Goal: Task Accomplishment & Management: Complete application form

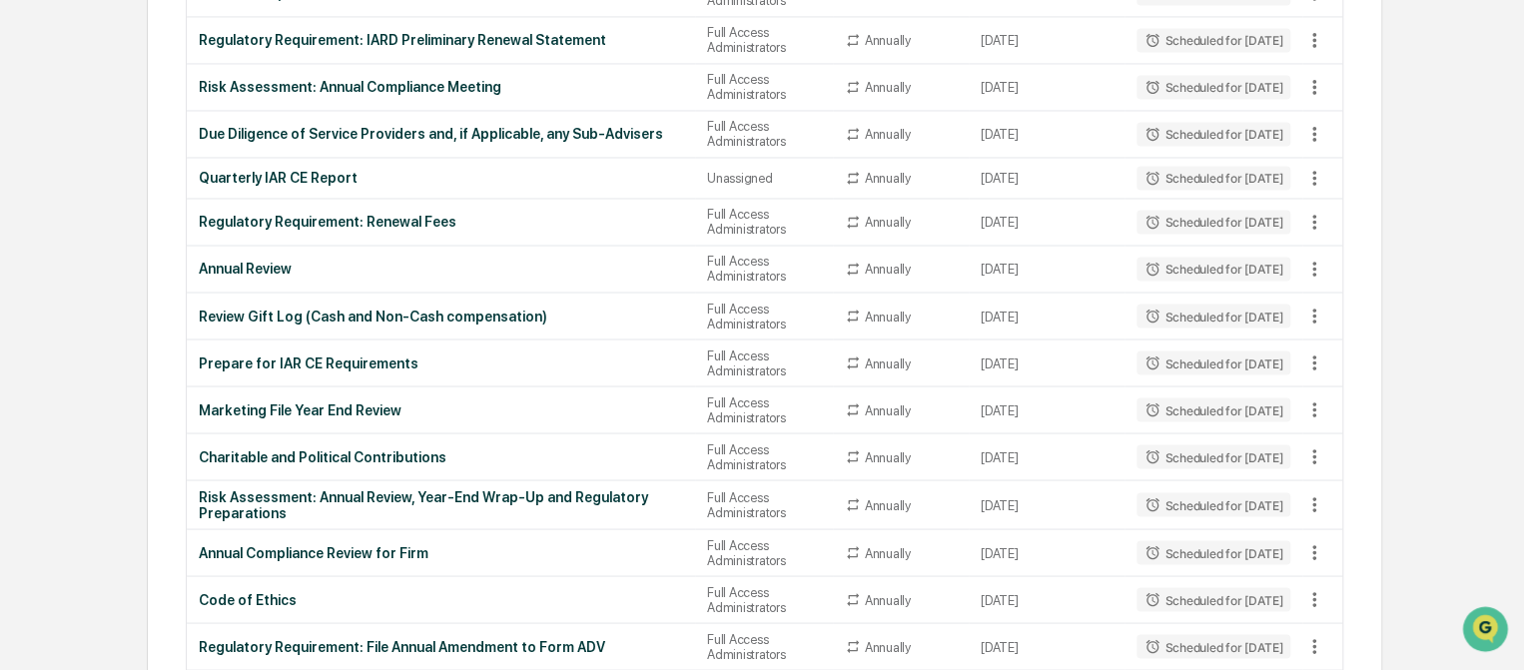
scroll to position [1622, 0]
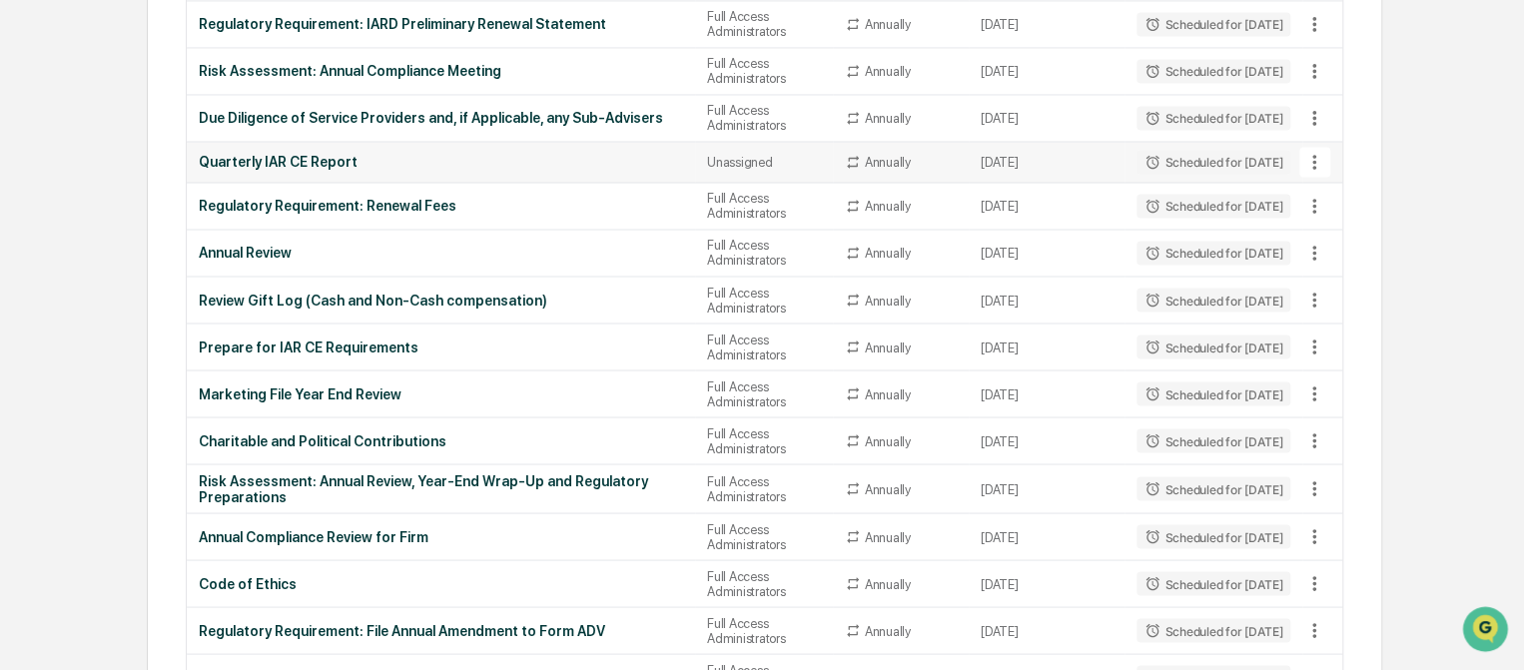
click at [331, 170] on div "Quarterly IAR CE Report" at bounding box center [441, 162] width 484 height 16
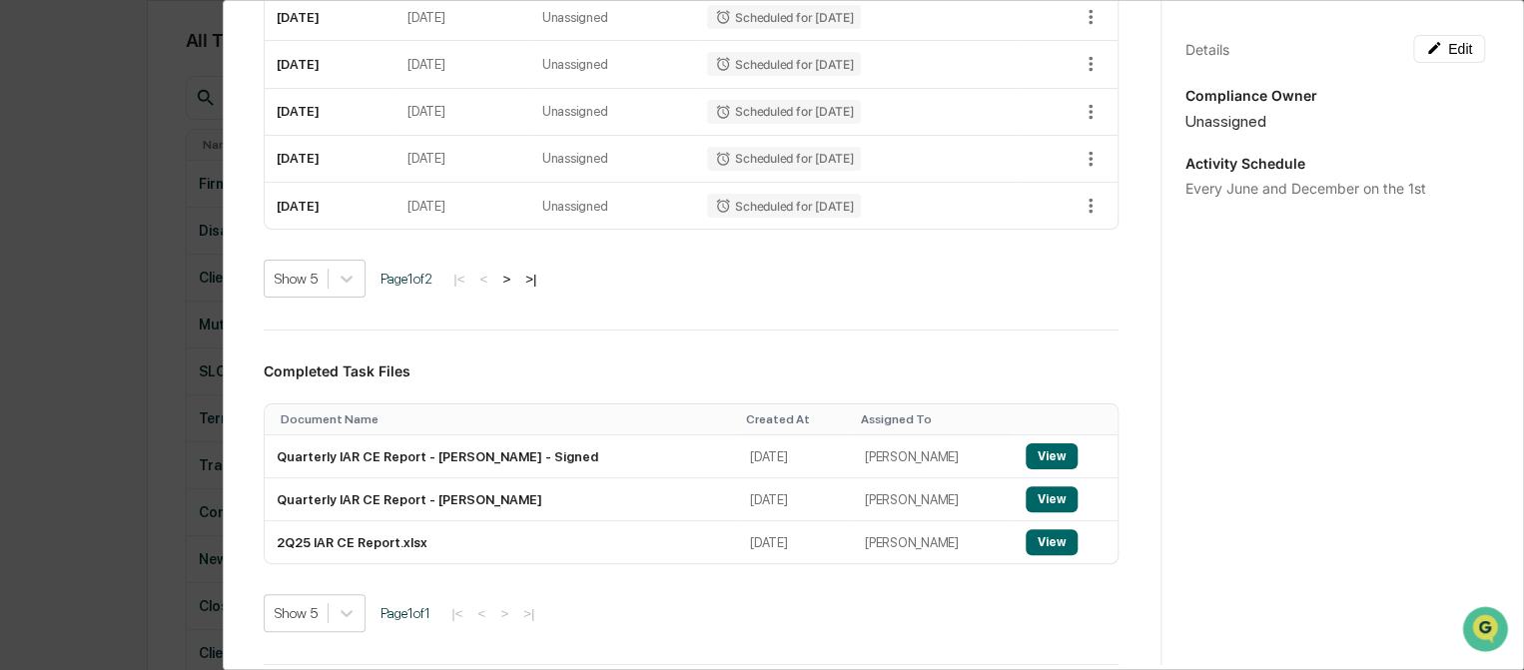
scroll to position [0, 0]
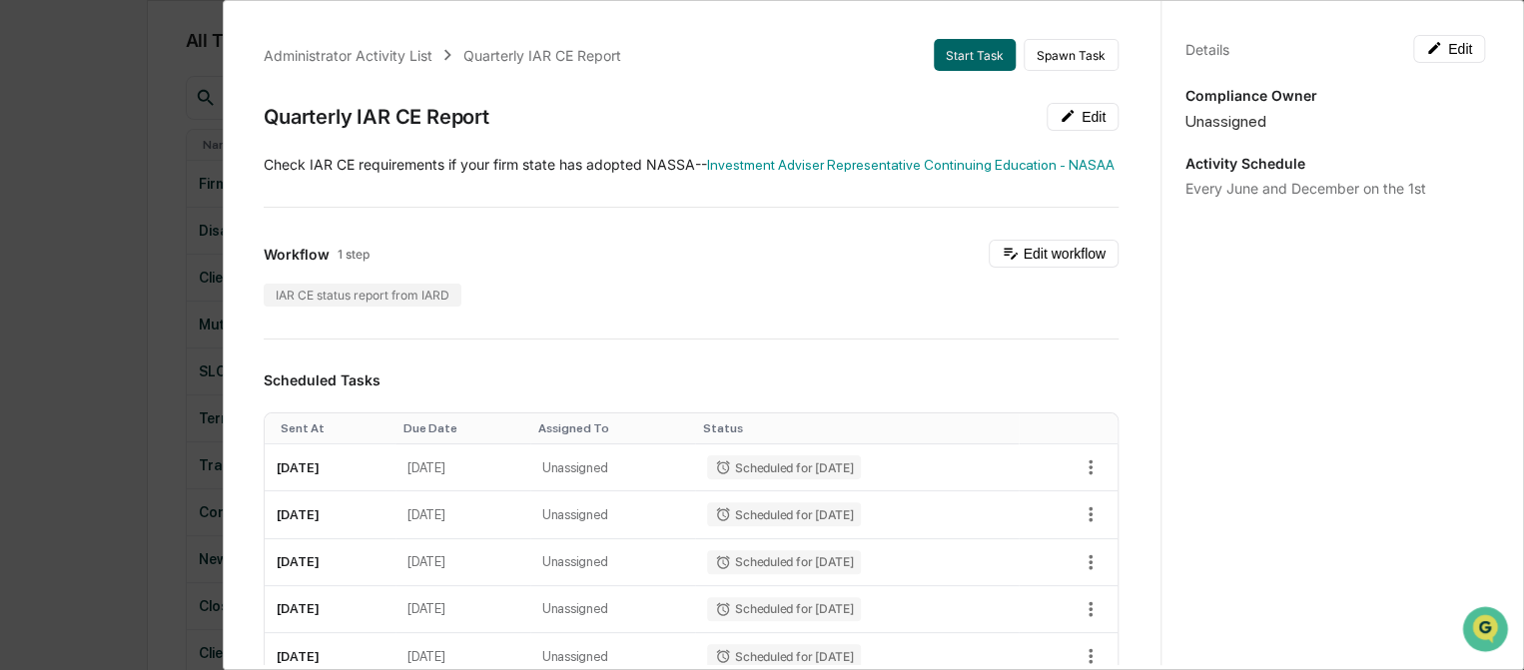
drag, startPoint x: 123, startPoint y: 91, endPoint x: 152, endPoint y: 124, distance: 43.9
click at [125, 99] on div "Administrator Activity List Quarterly IAR CE Report Start Task Spawn Task Quart…" at bounding box center [762, 335] width 1524 height 670
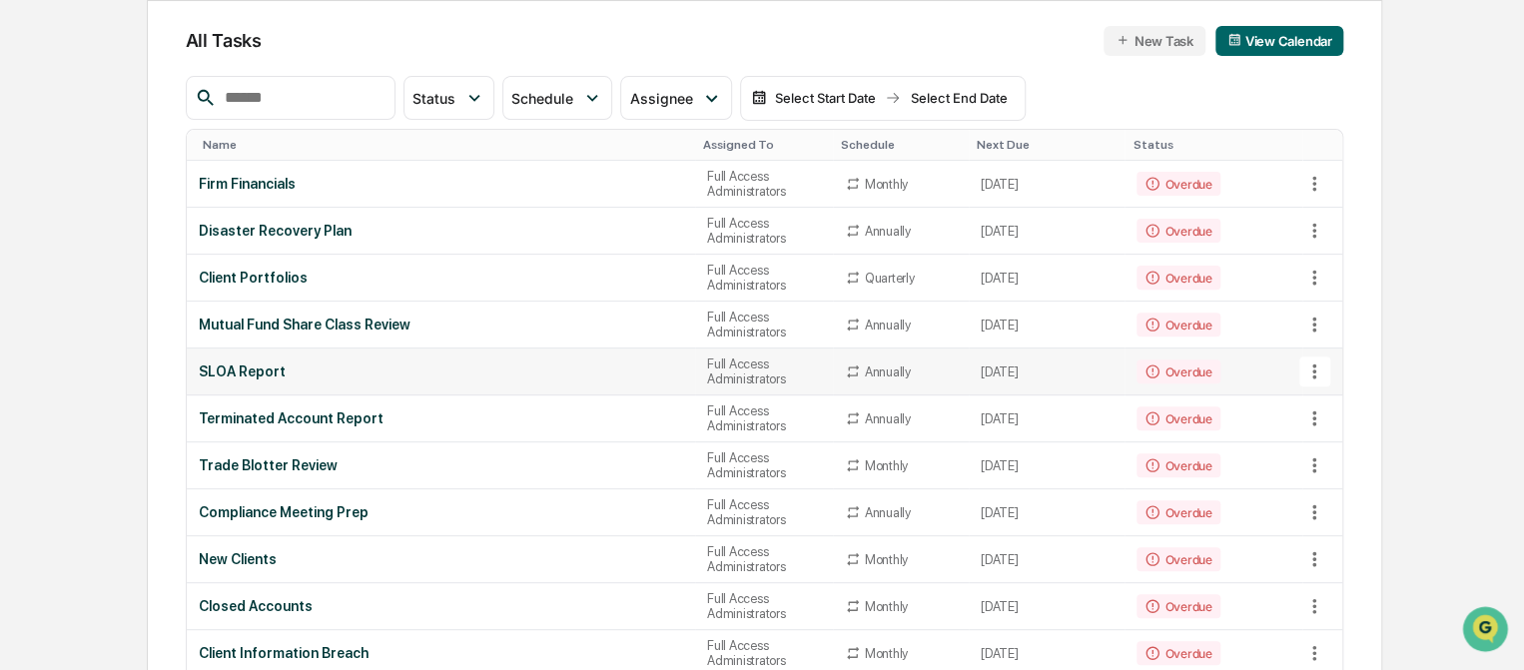
click at [265, 375] on div "SLOA Report" at bounding box center [441, 372] width 484 height 16
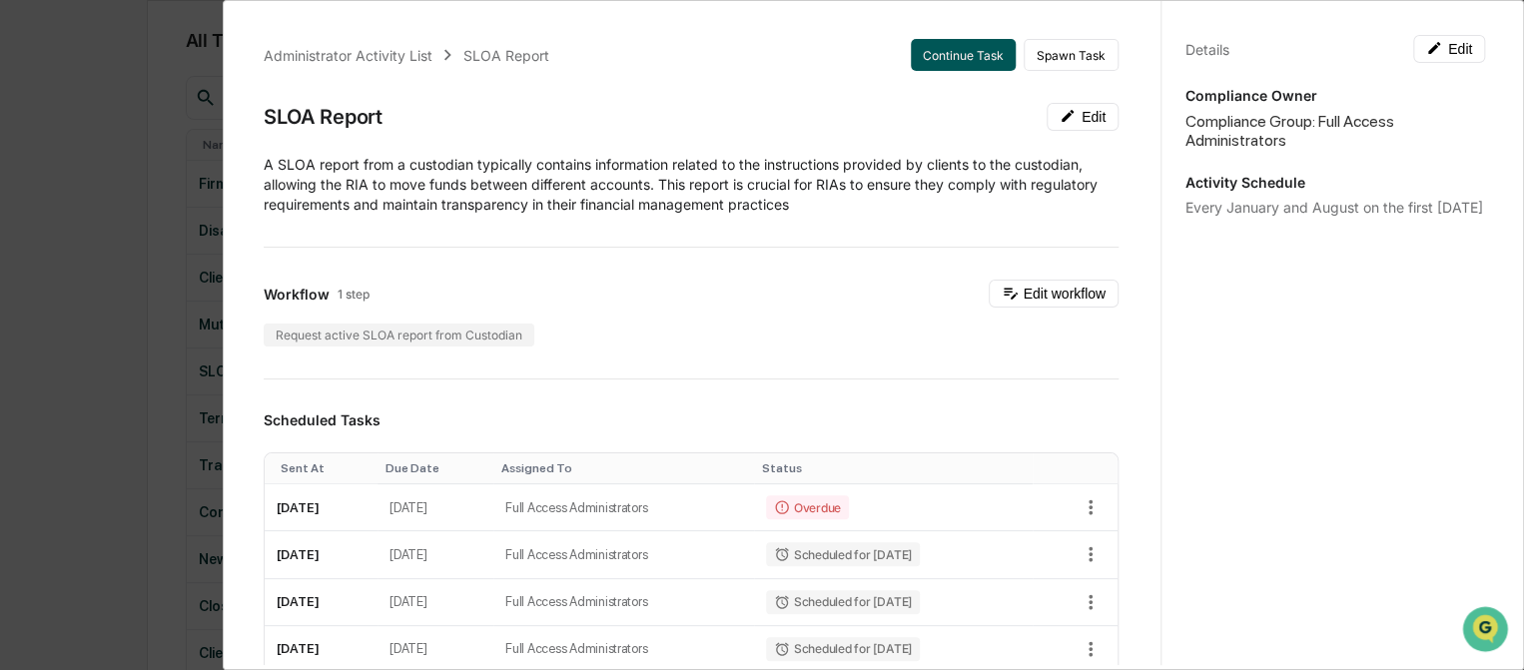
click at [972, 65] on button "Continue Task" at bounding box center [963, 55] width 105 height 32
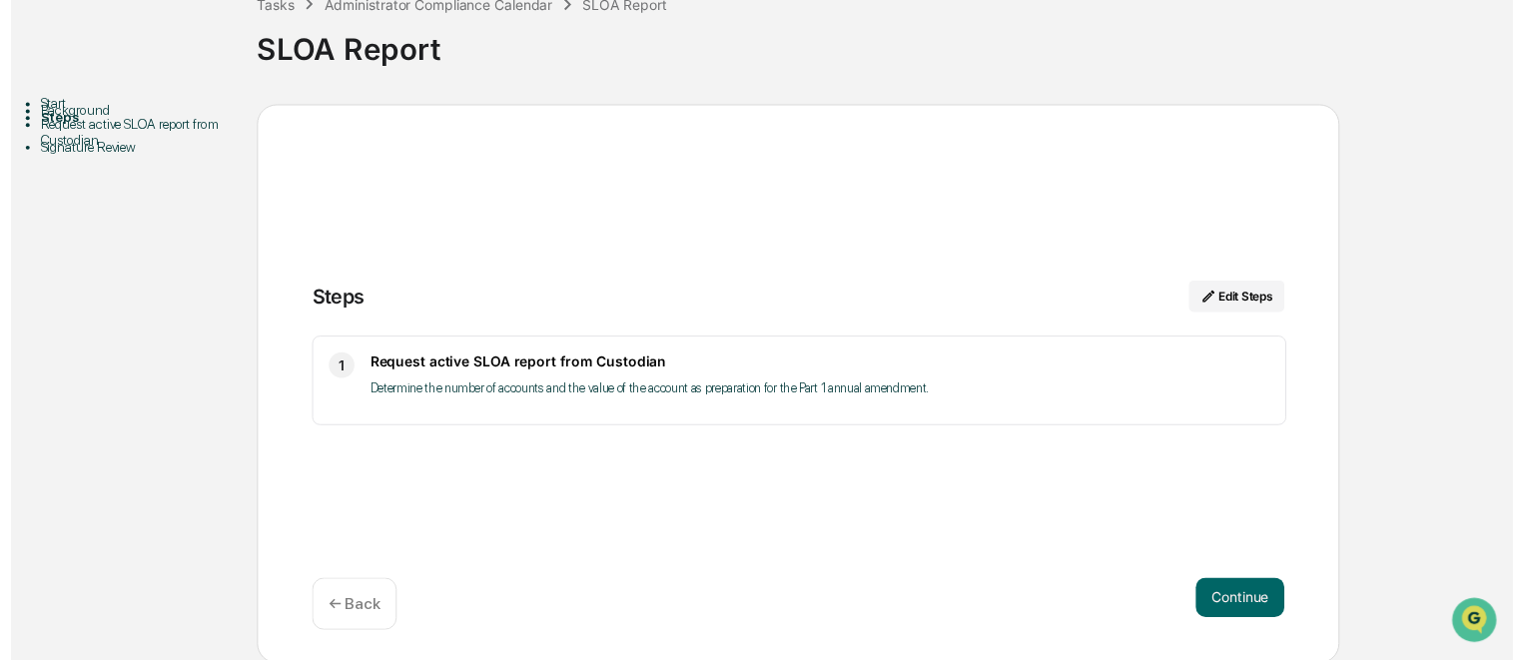
scroll to position [133, 0]
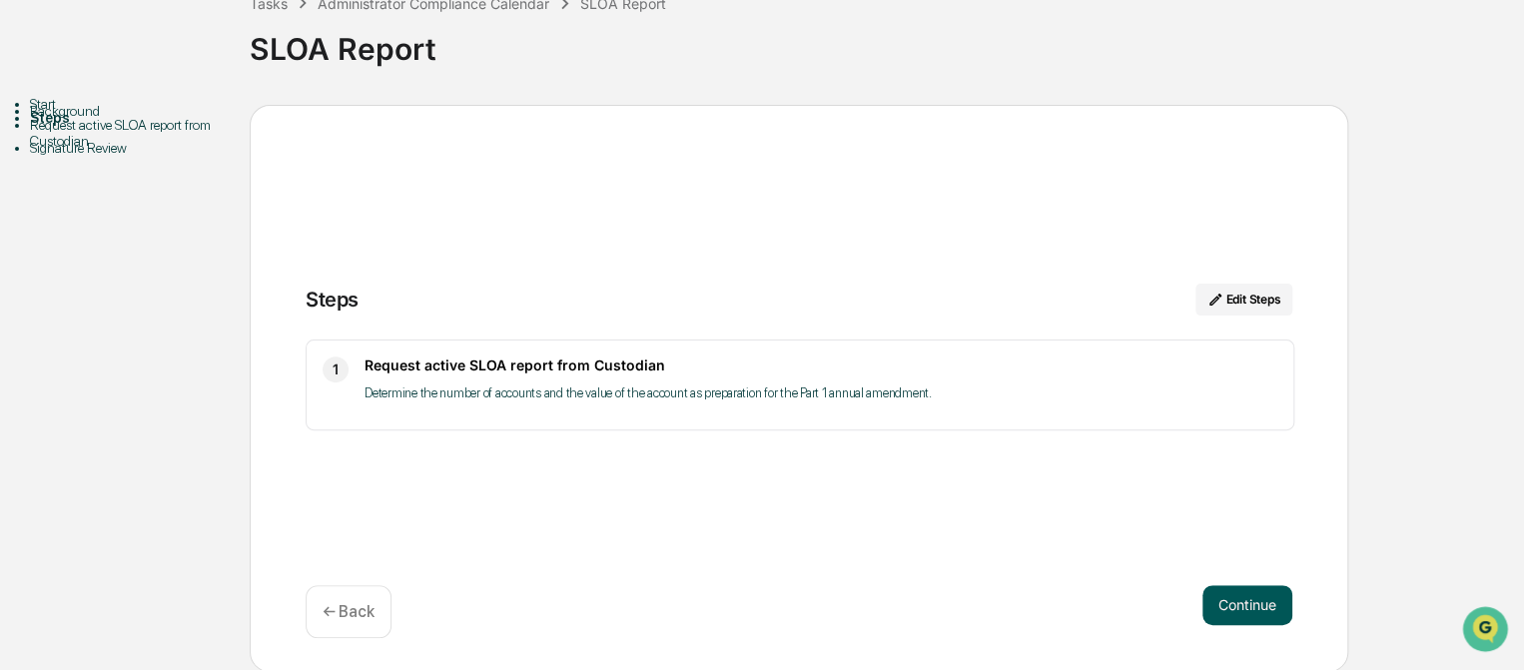
click at [1239, 602] on button "Continue" at bounding box center [1247, 605] width 90 height 40
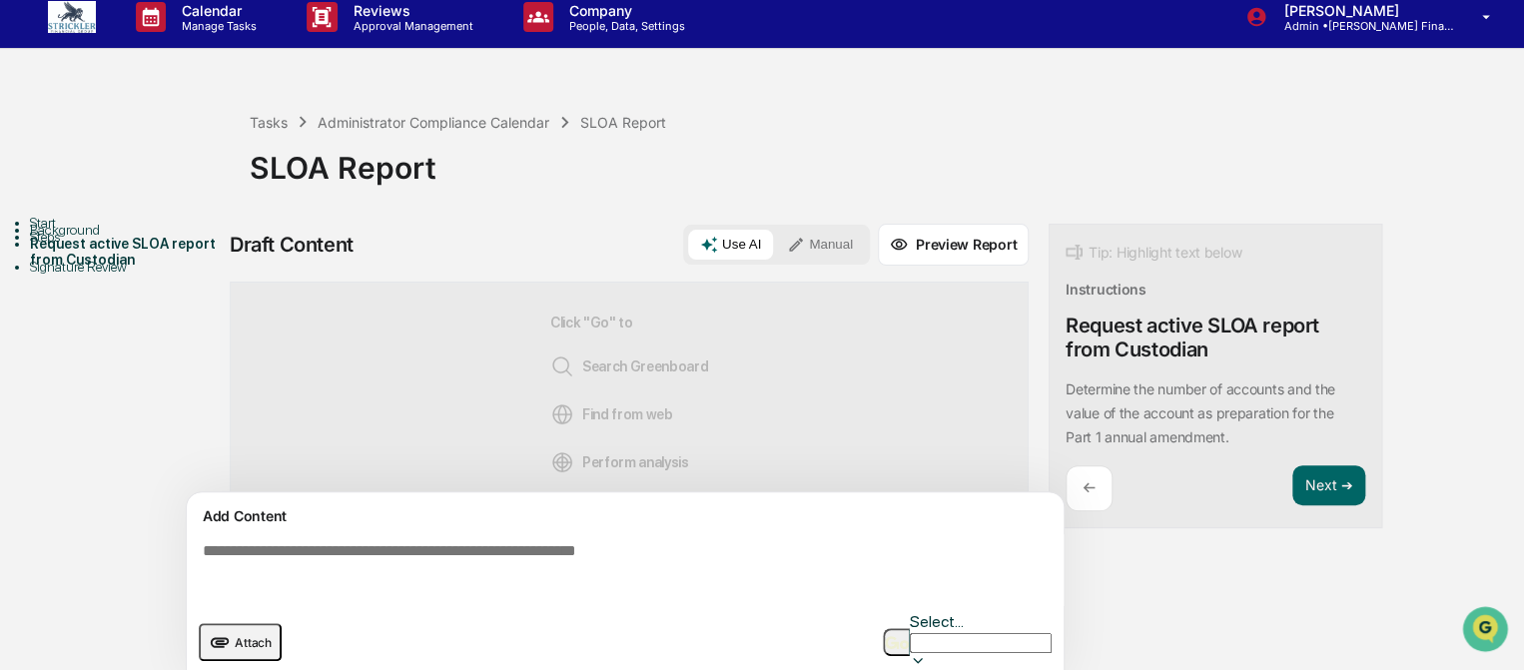
scroll to position [31, 0]
click at [242, 635] on span "Attach" at bounding box center [253, 642] width 37 height 15
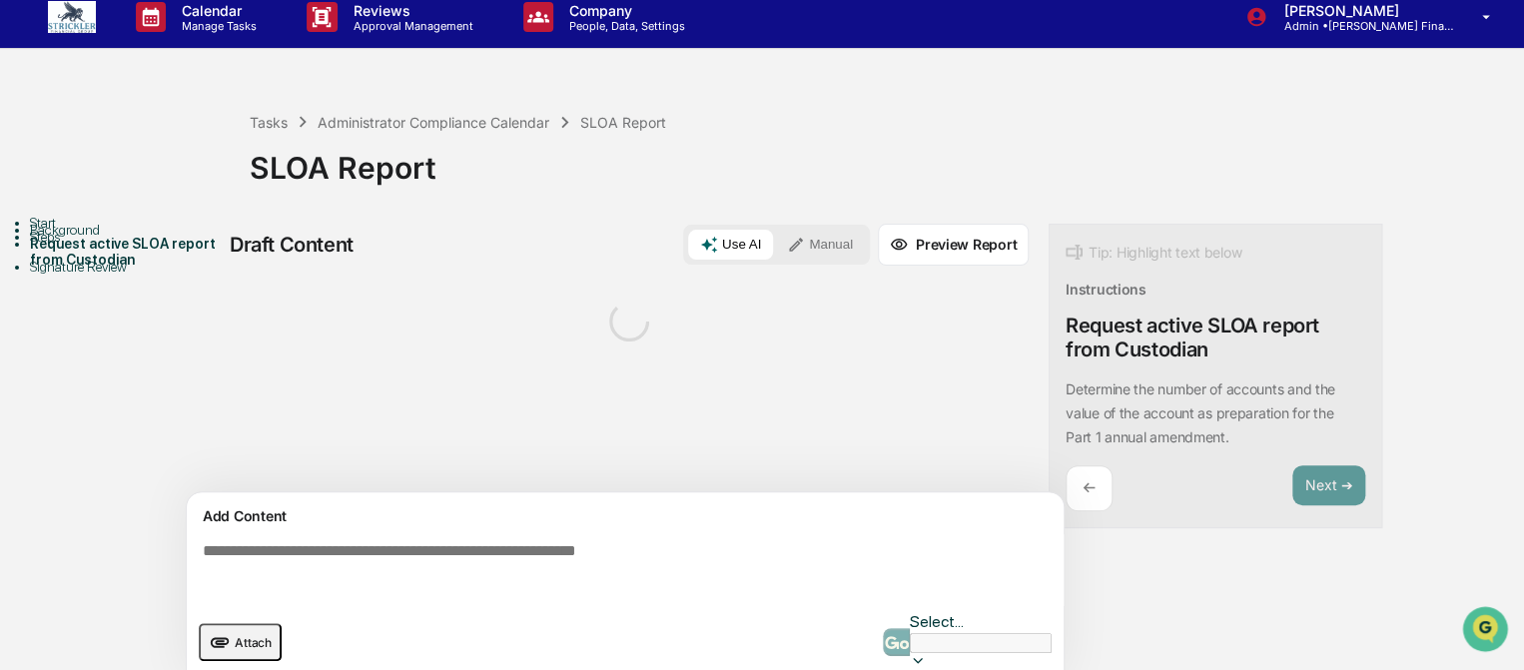
click at [814, 243] on button "Manual" at bounding box center [820, 245] width 90 height 30
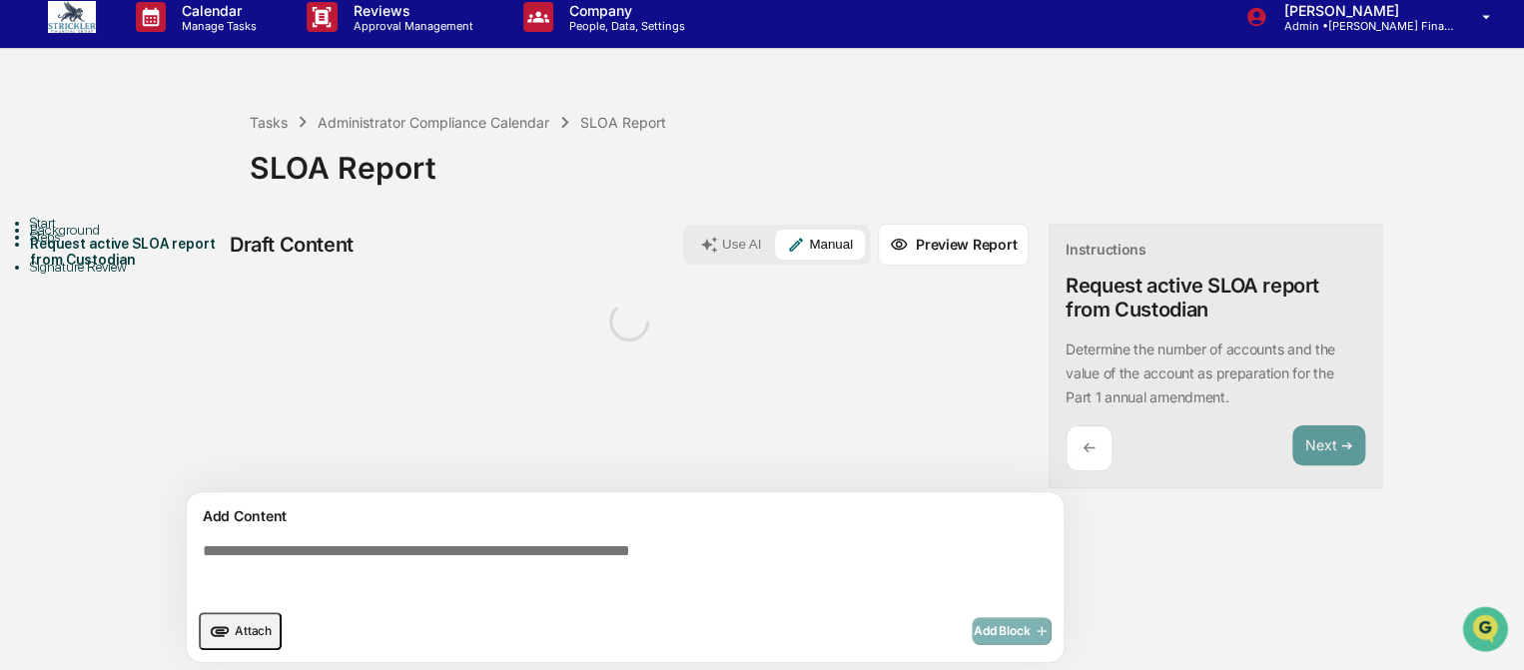
click at [565, 559] on textarea at bounding box center [629, 570] width 869 height 72
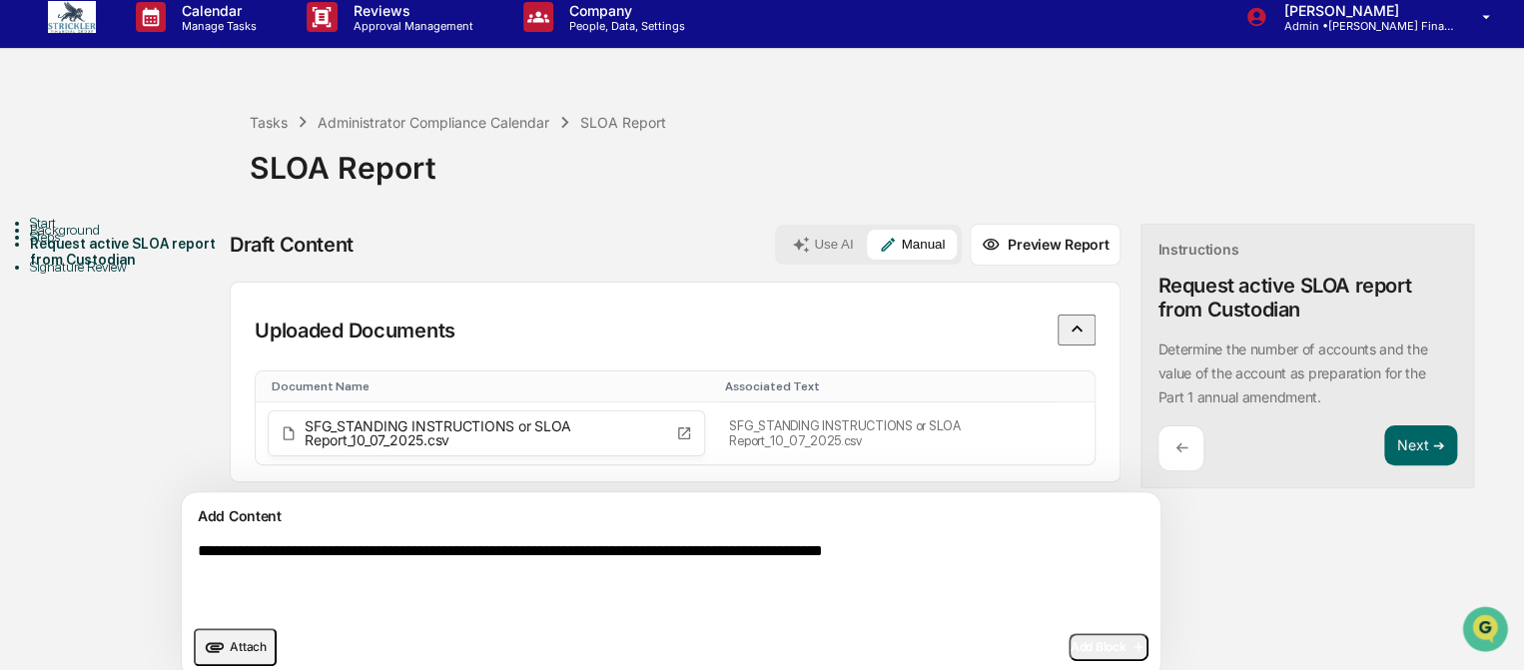
type textarea "**********"
click at [1071, 650] on span "Add Block" at bounding box center [1109, 647] width 76 height 16
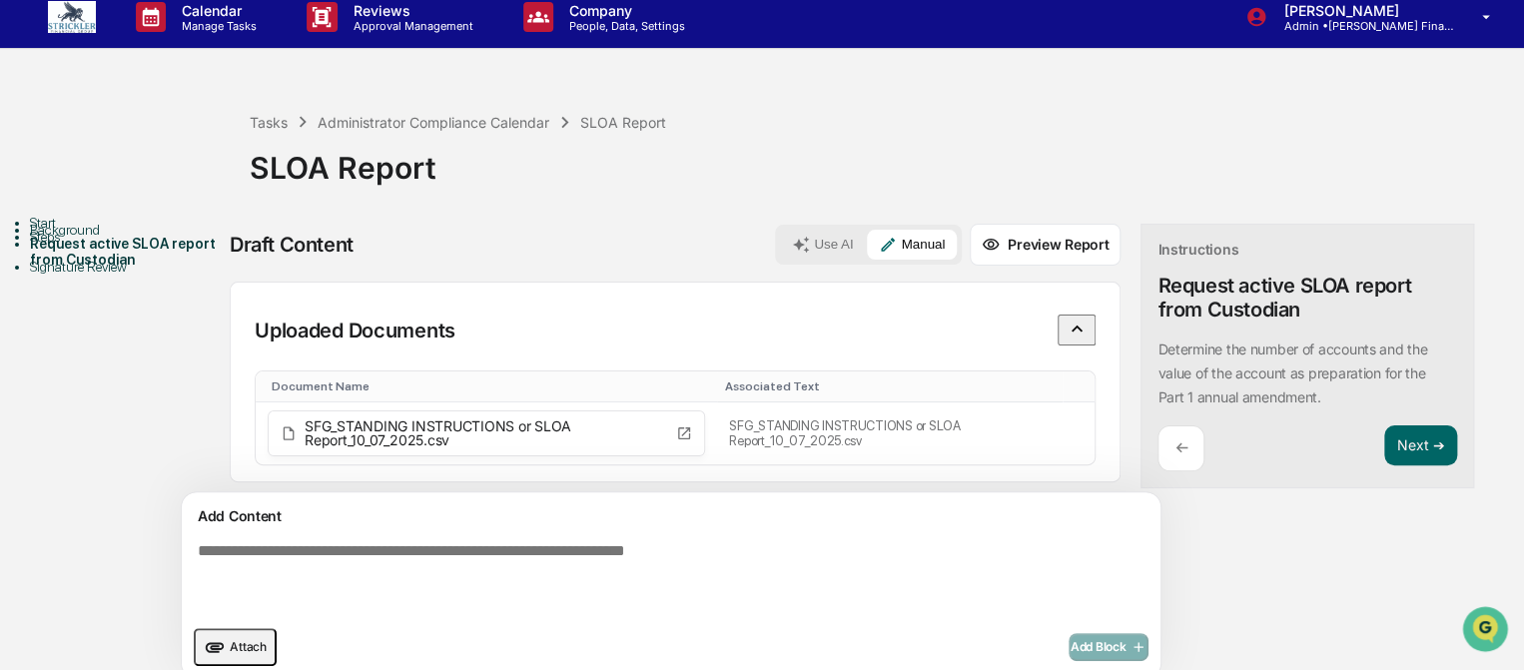
scroll to position [86, 0]
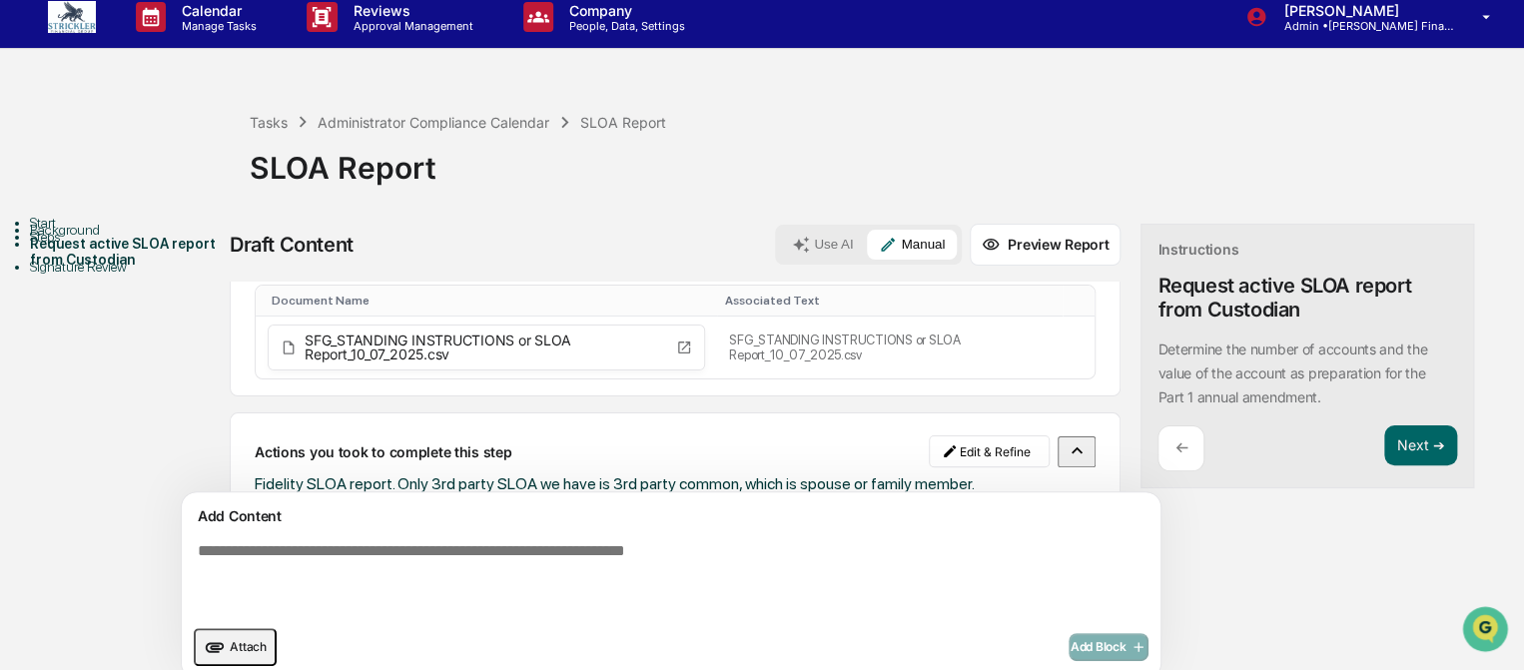
drag, startPoint x: 1342, startPoint y: 452, endPoint x: 1258, endPoint y: 544, distance: 124.4
click at [1384, 452] on button "Next ➔" at bounding box center [1420, 445] width 73 height 41
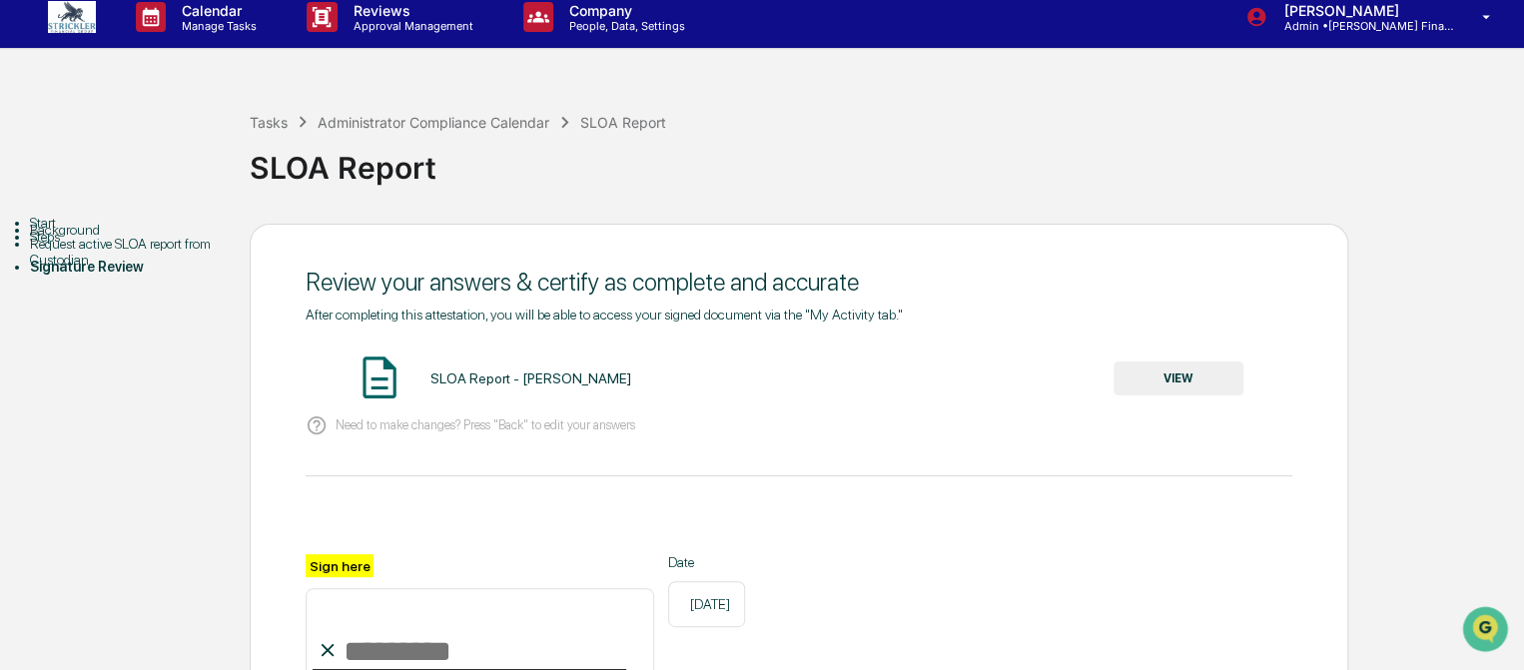
click at [1174, 386] on button "VIEW" at bounding box center [1179, 379] width 130 height 34
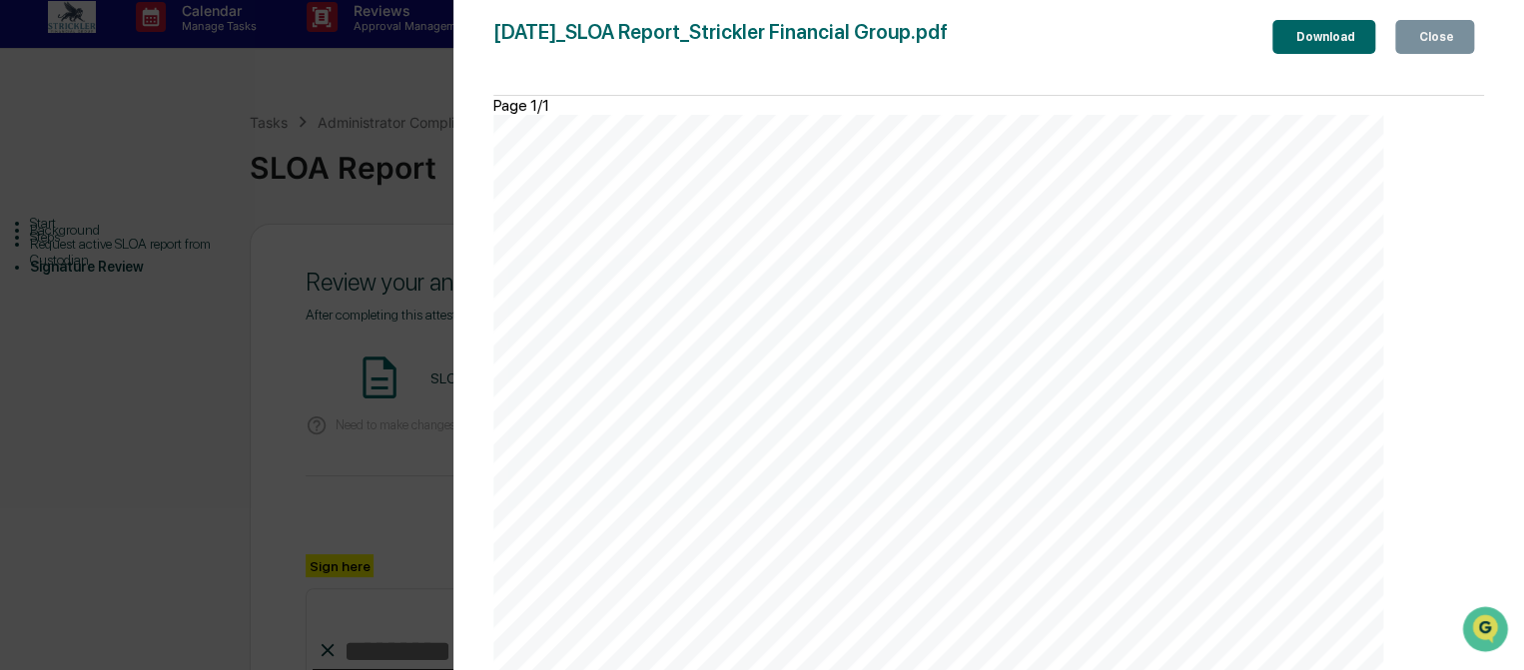
scroll to position [292, 0]
drag, startPoint x: 1430, startPoint y: 36, endPoint x: 1422, endPoint y: 90, distance: 54.5
click at [1430, 37] on div "Close" at bounding box center [1434, 37] width 39 height 14
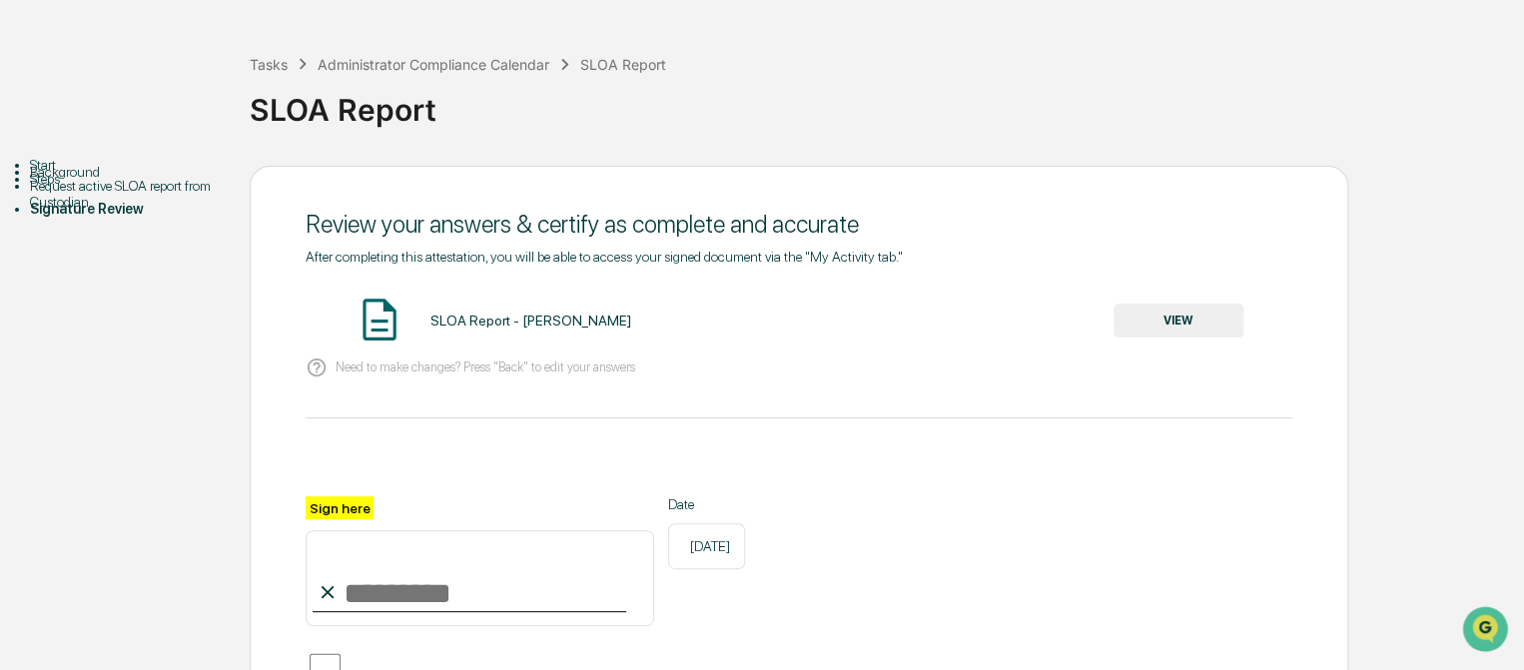
scroll to position [154, 0]
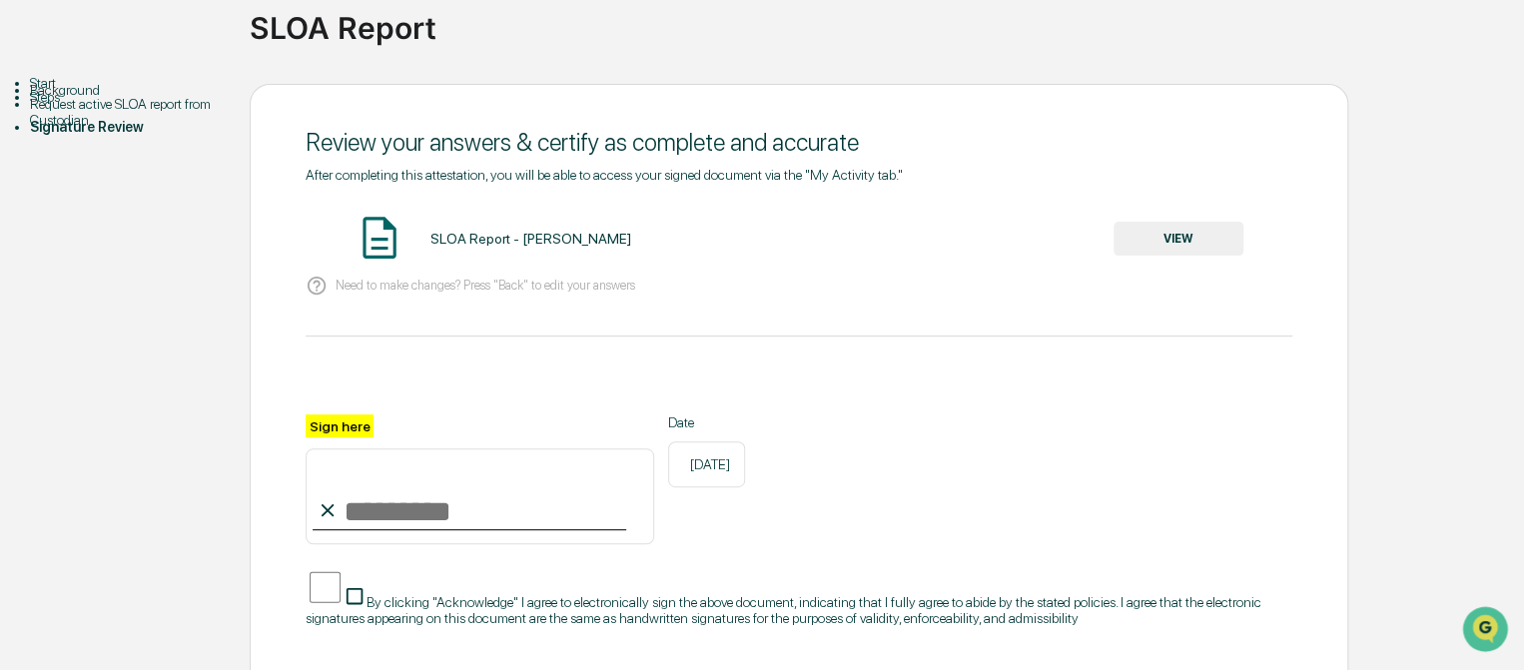
click at [481, 502] on input "Sign here" at bounding box center [480, 496] width 349 height 96
type input "*"
type input "*********"
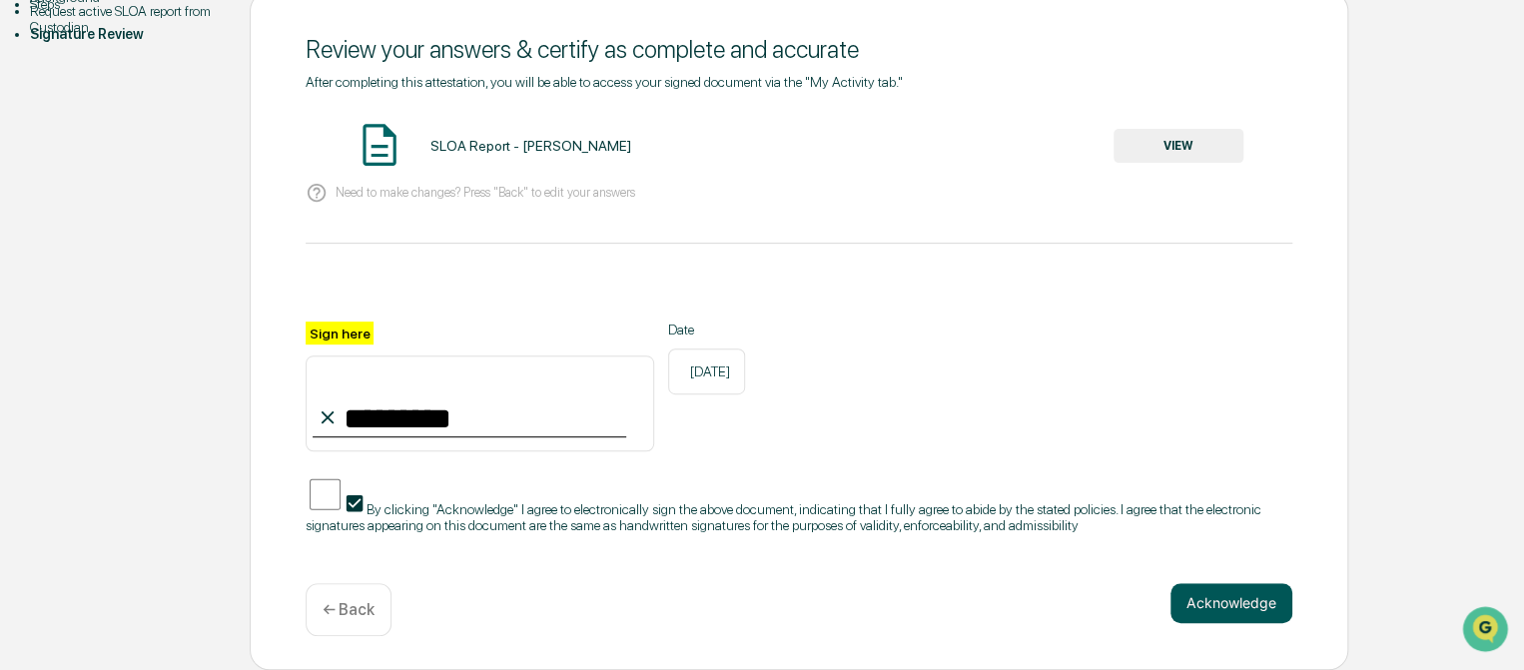
click at [1215, 604] on button "Acknowledge" at bounding box center [1231, 603] width 122 height 40
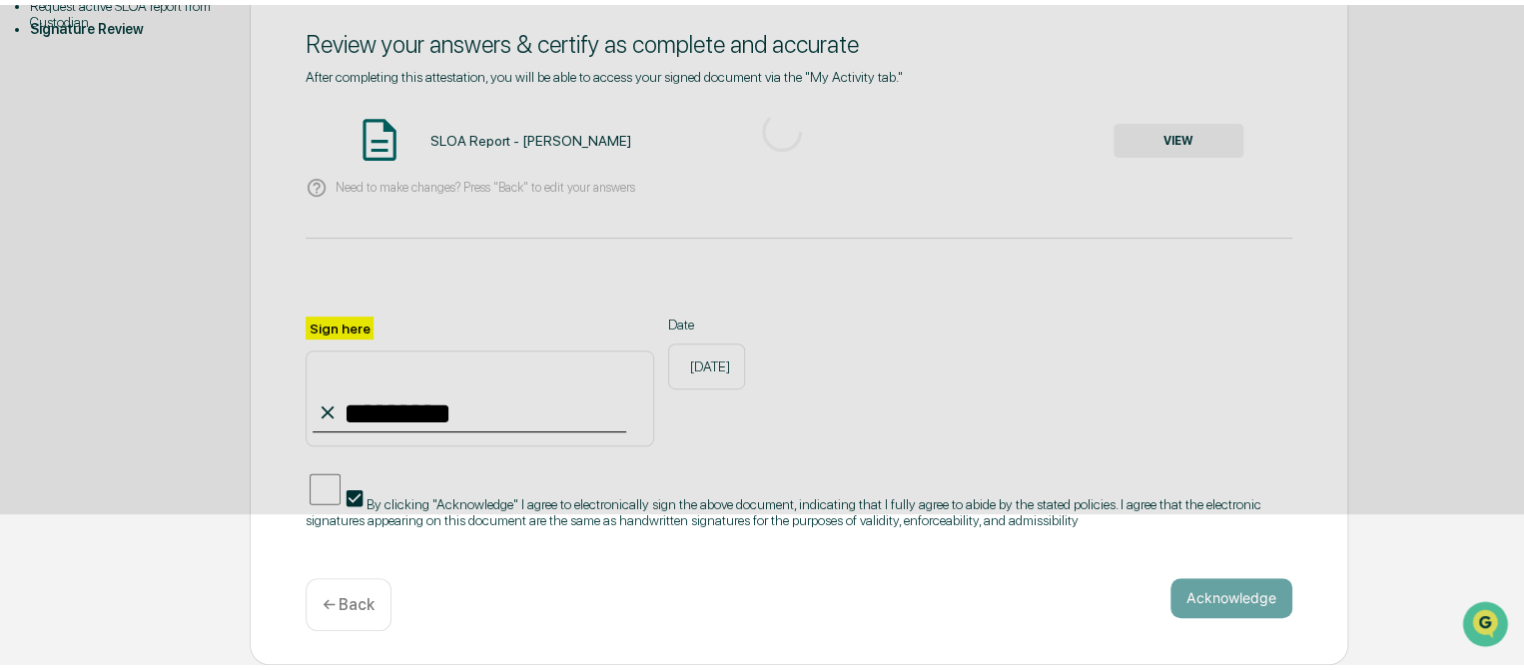
scroll to position [133, 0]
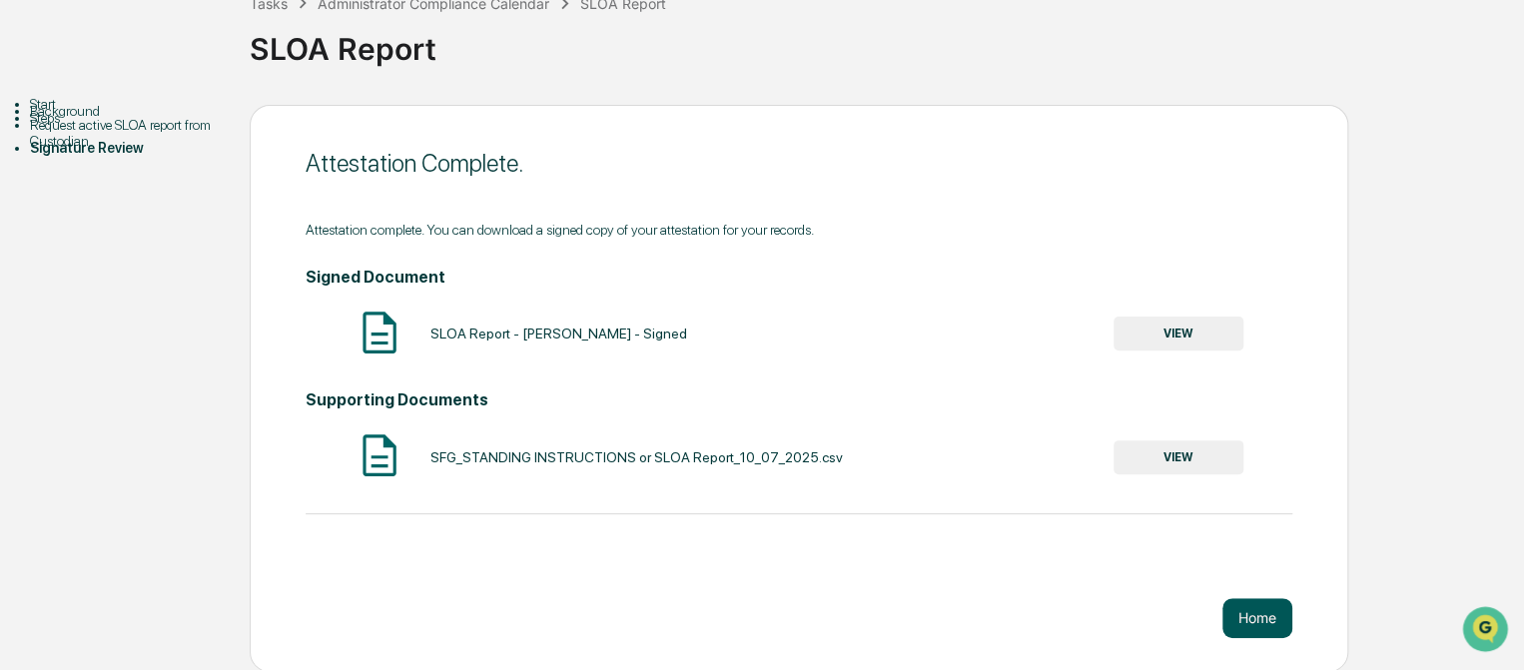
click at [1268, 627] on button "Home" at bounding box center [1257, 618] width 70 height 40
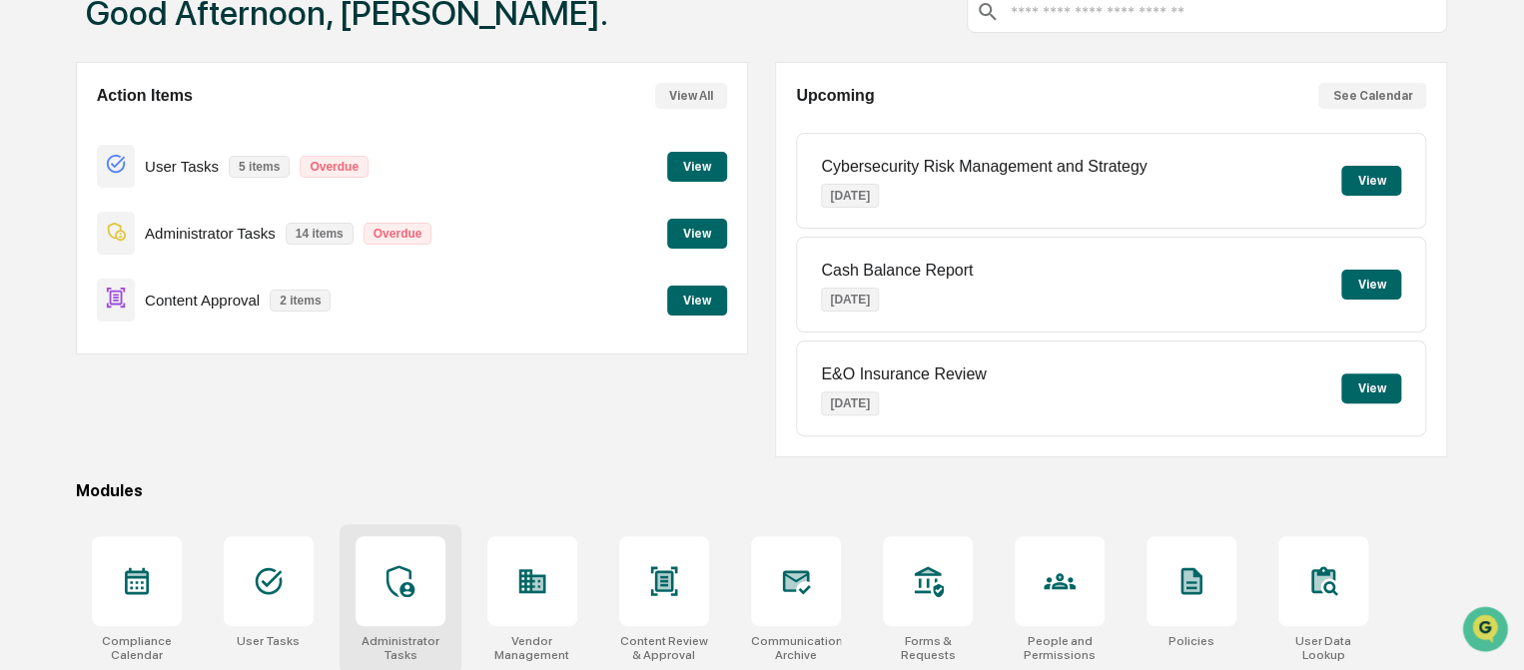
scroll to position [296, 0]
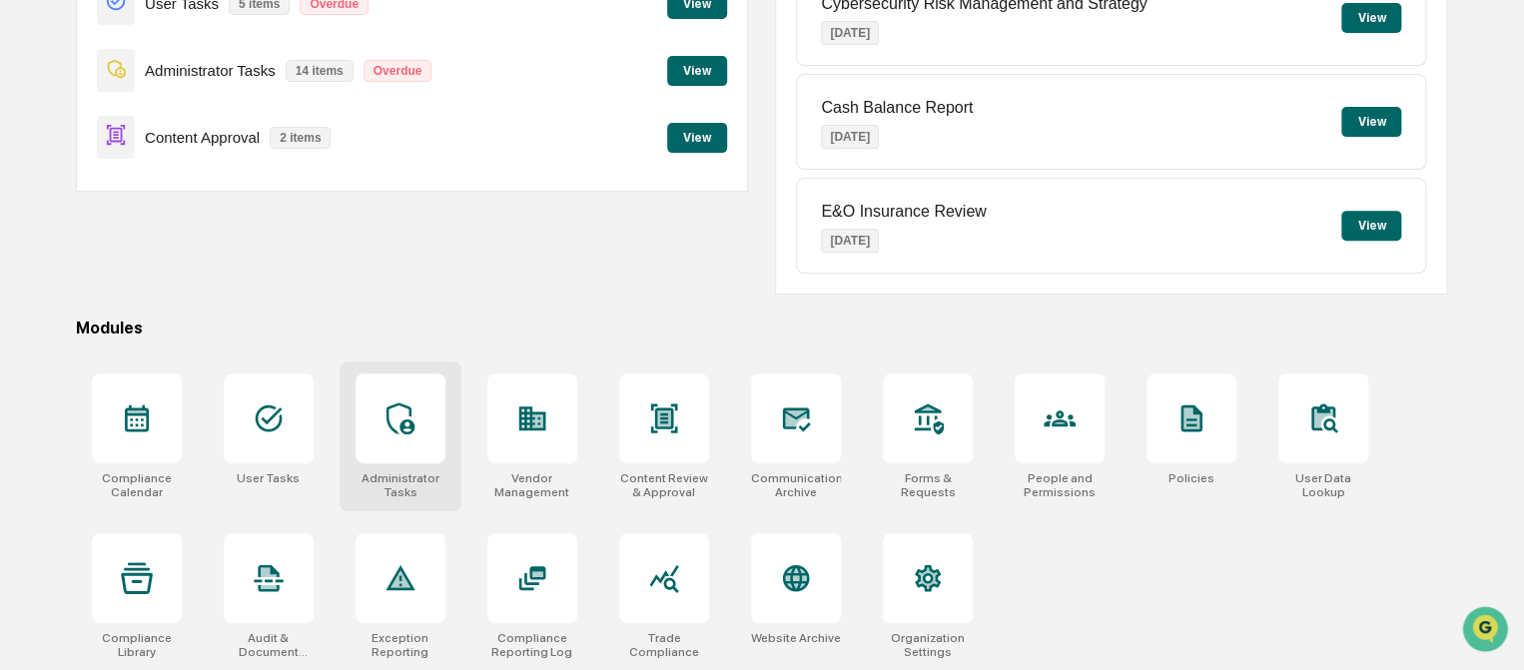
click at [403, 438] on div at bounding box center [401, 419] width 90 height 90
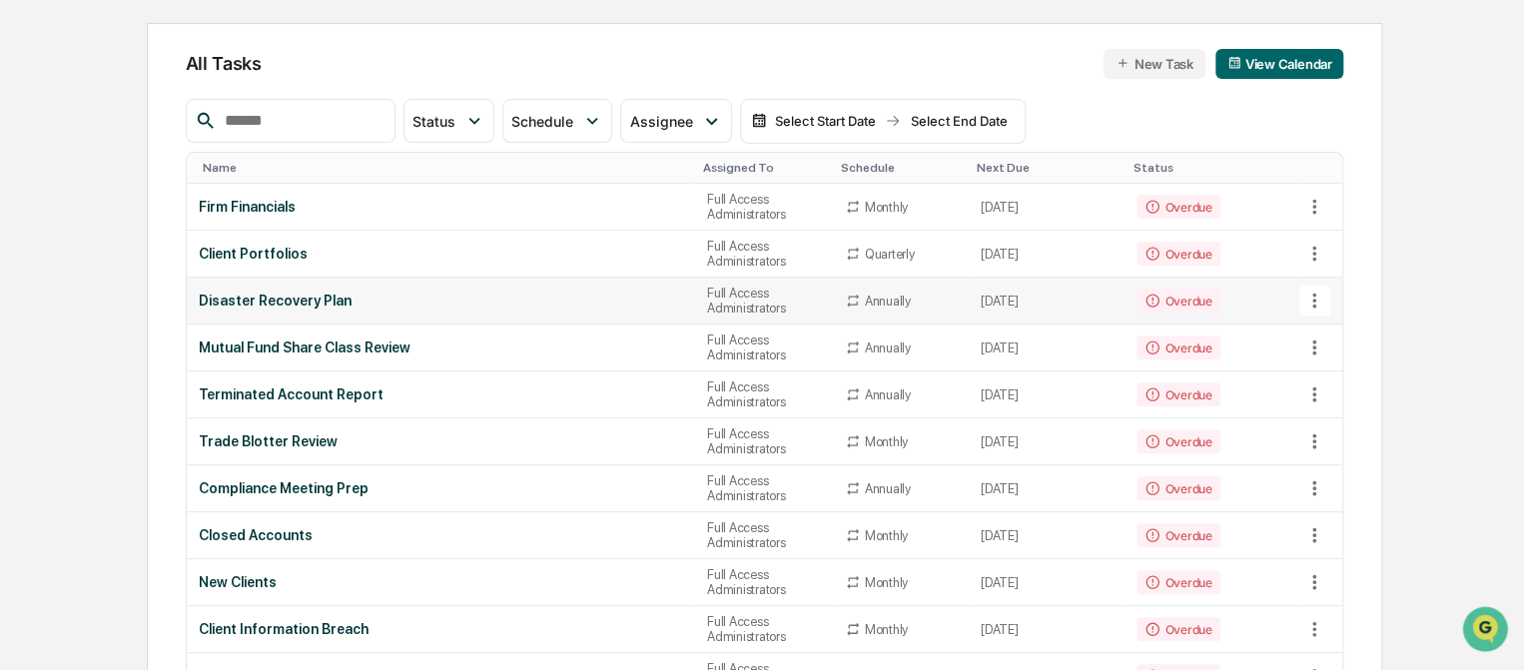
scroll to position [200, 0]
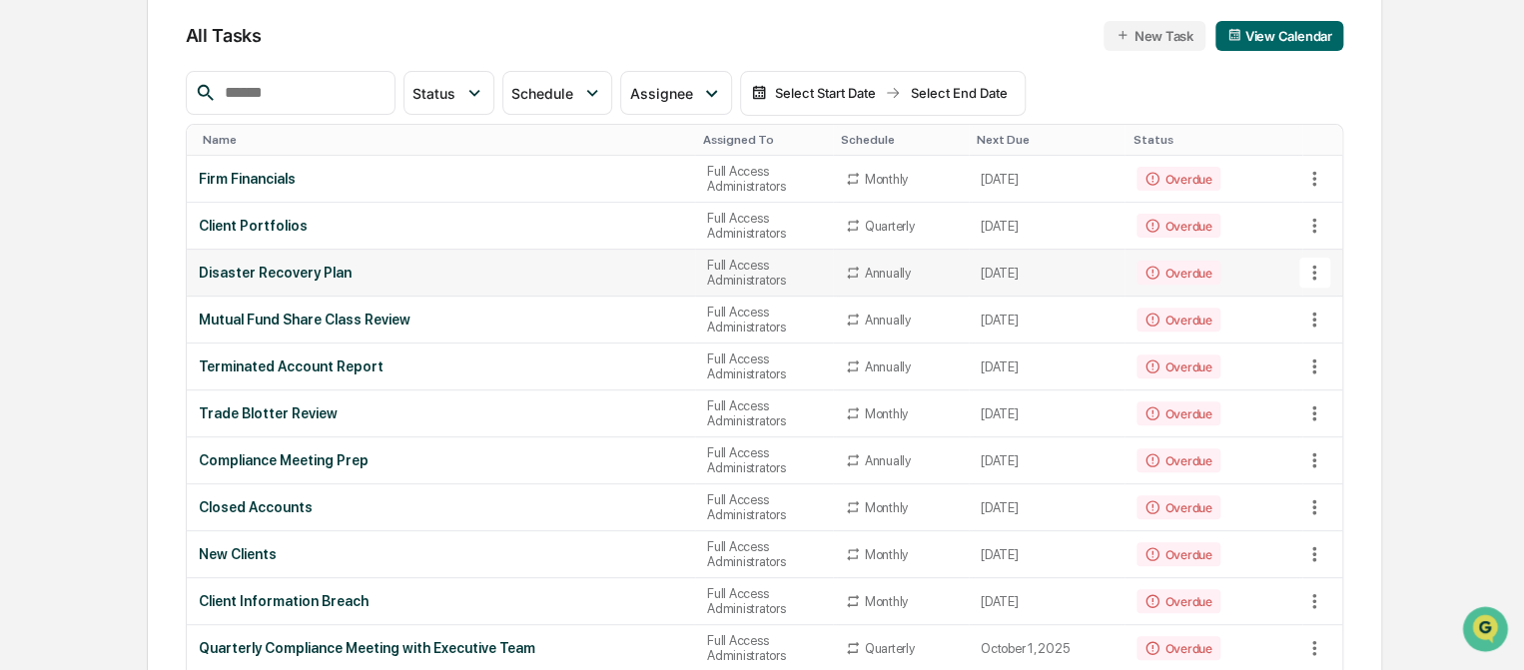
click at [279, 271] on div "Disaster Recovery Plan" at bounding box center [441, 273] width 484 height 16
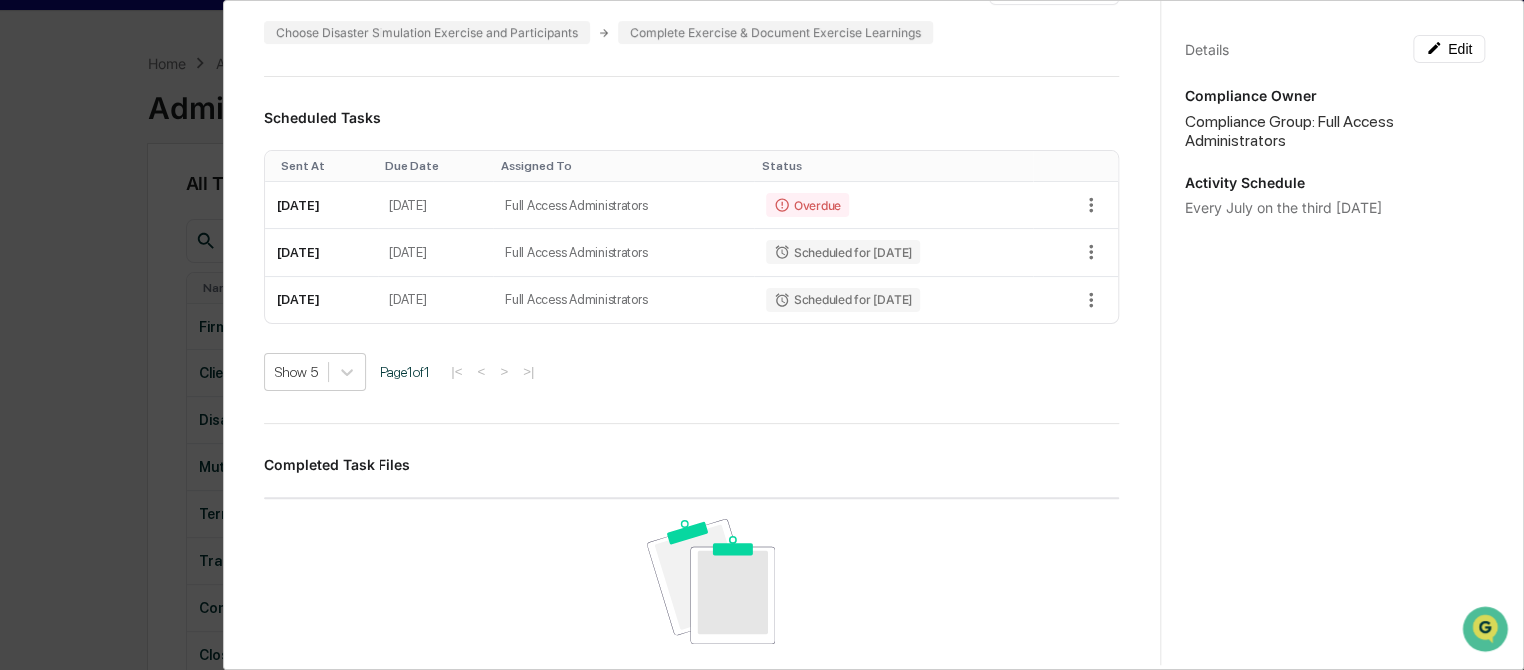
scroll to position [0, 0]
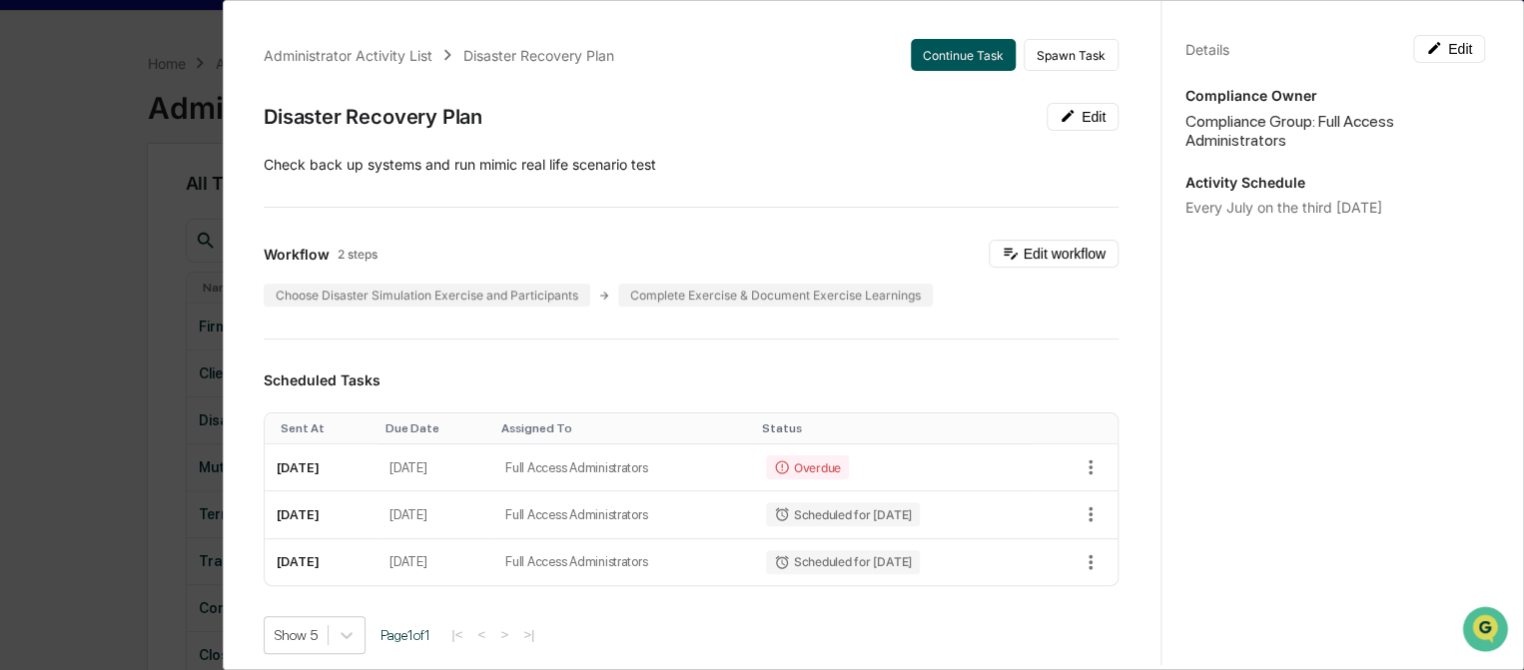
click at [943, 54] on button "Continue Task" at bounding box center [963, 55] width 105 height 32
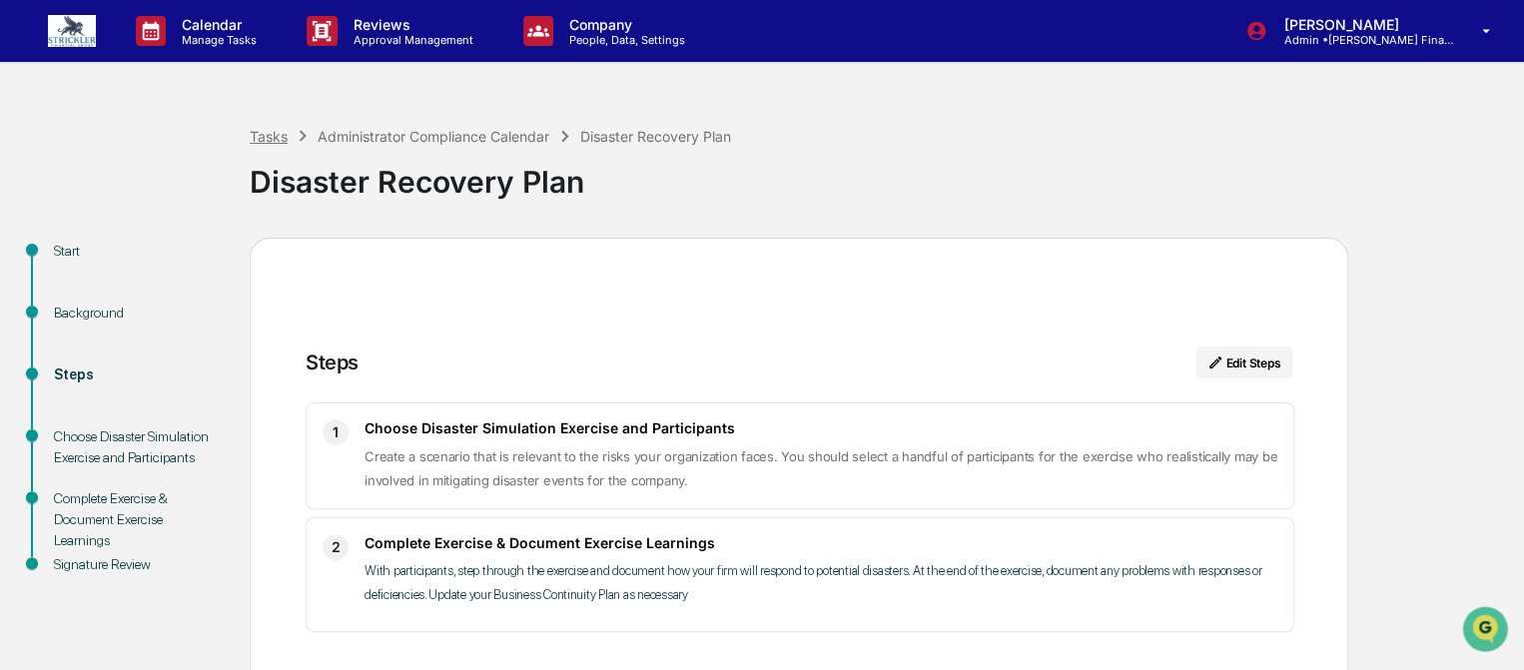
click at [263, 129] on div "Tasks" at bounding box center [269, 136] width 38 height 17
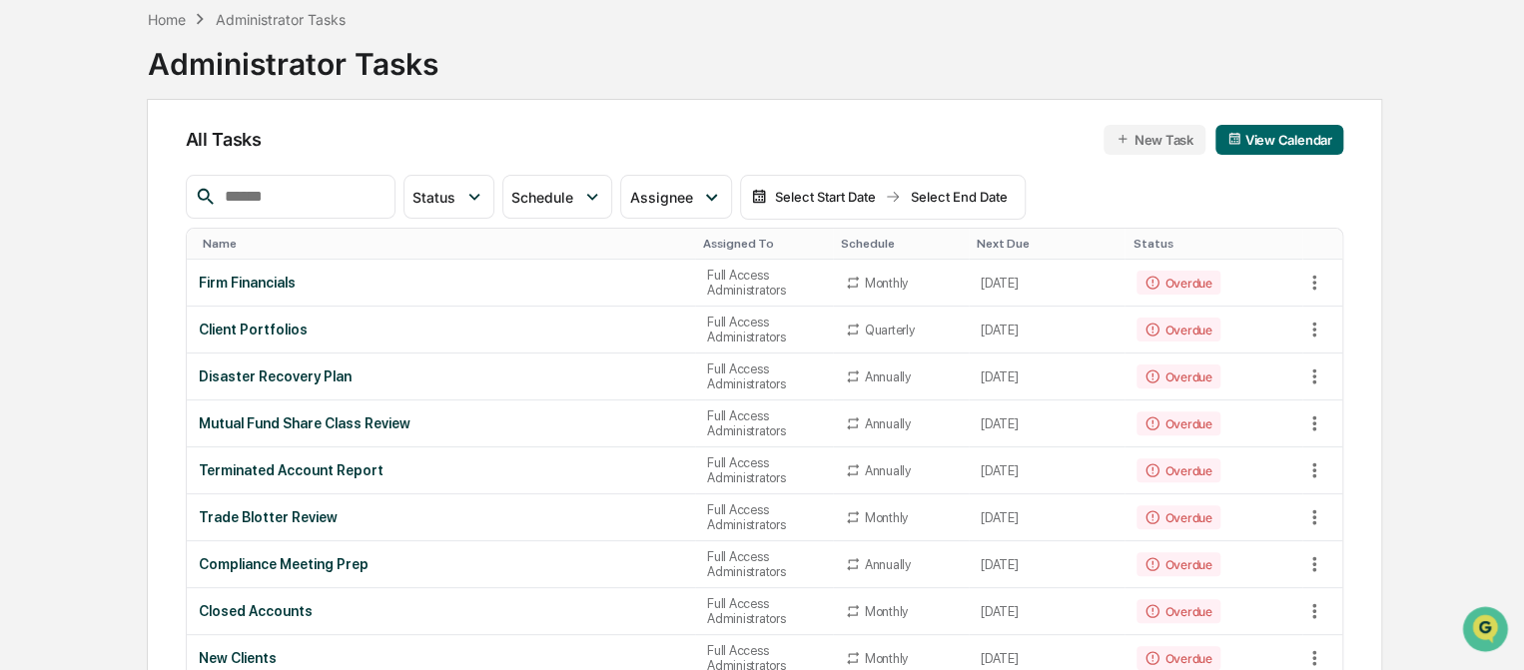
scroll to position [77, 0]
